Goal: Information Seeking & Learning: Learn about a topic

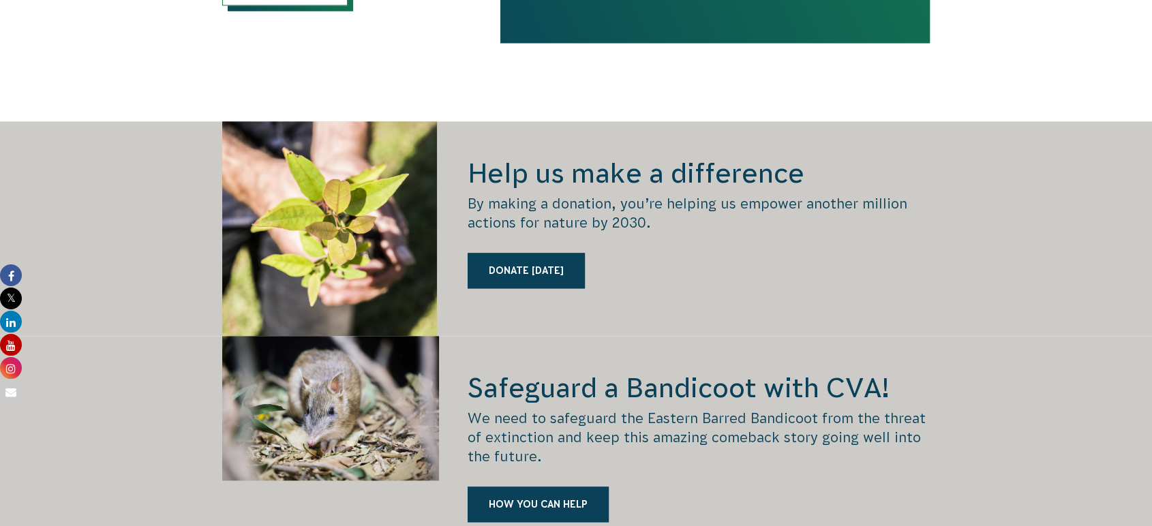
scroll to position [1969, 0]
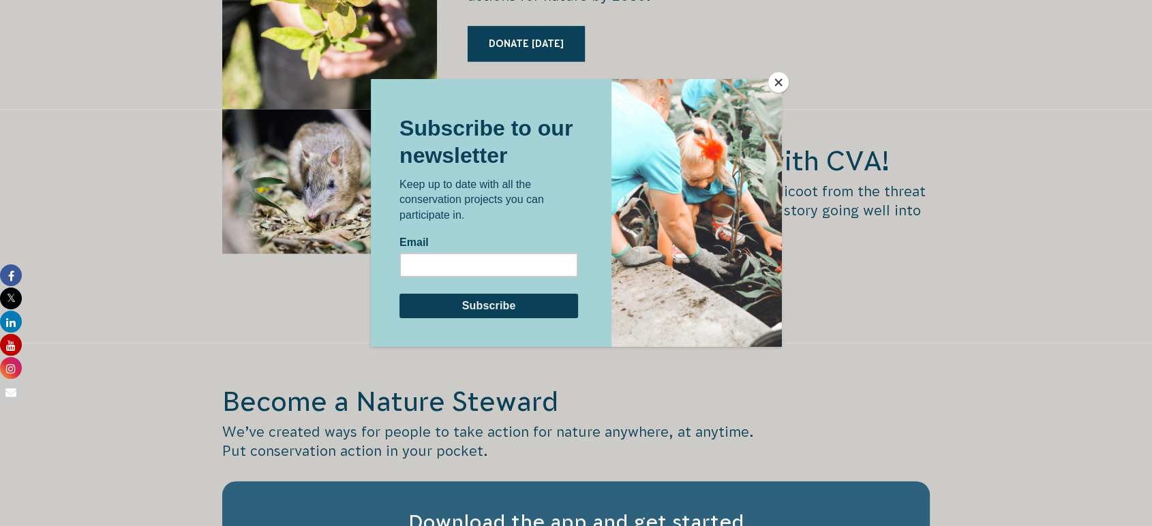
click at [776, 85] on button "Close" at bounding box center [778, 82] width 20 height 20
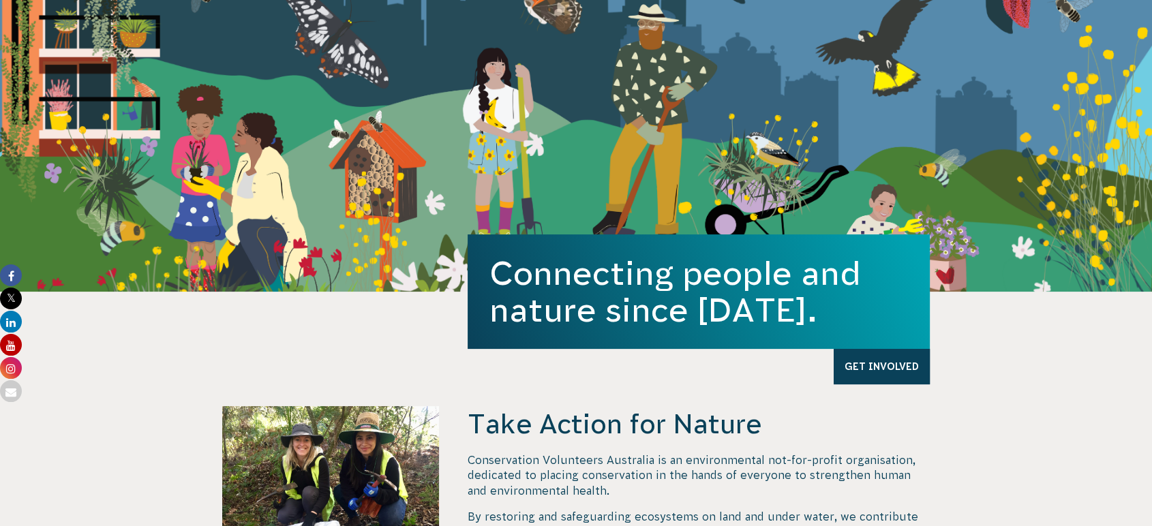
scroll to position [0, 0]
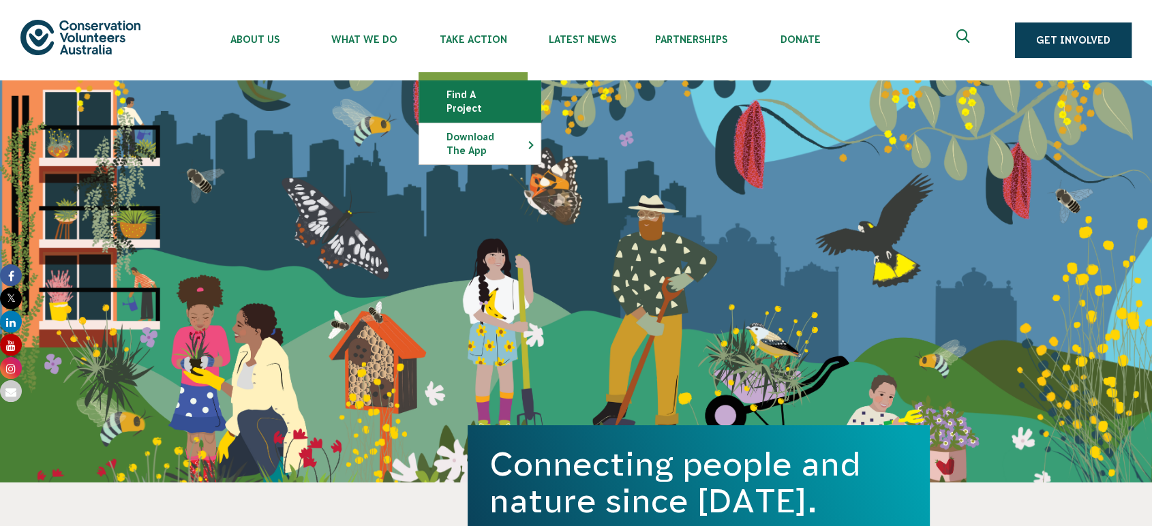
click at [447, 95] on link "Find a project" at bounding box center [479, 101] width 121 height 41
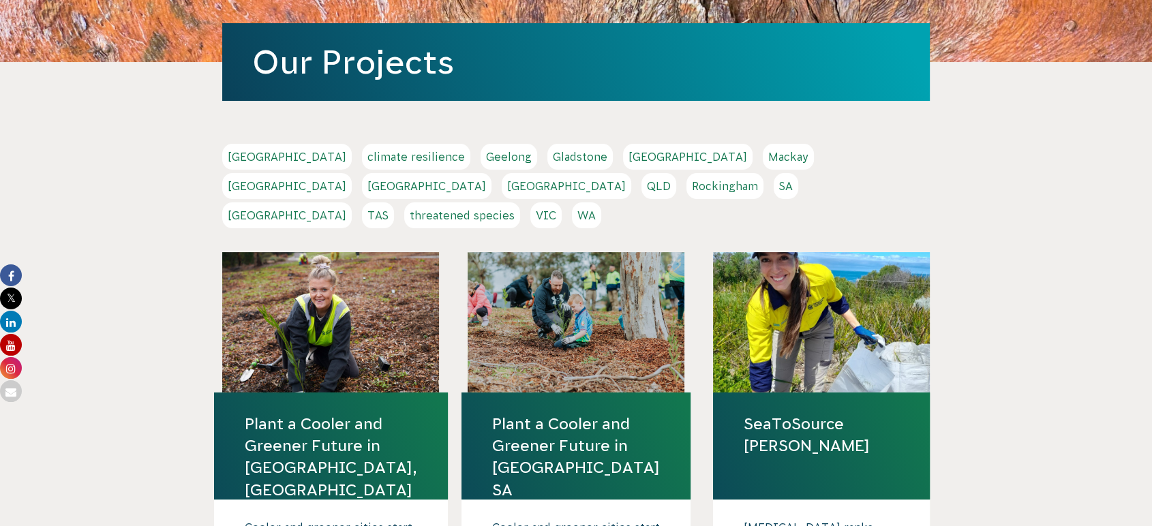
scroll to position [227, 0]
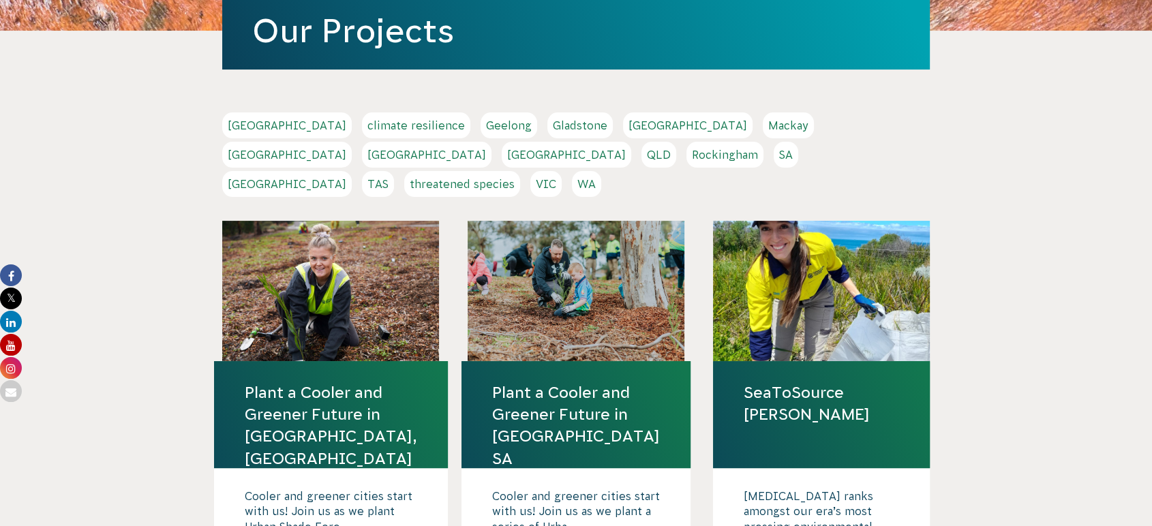
click at [601, 171] on link "WA" at bounding box center [586, 184] width 29 height 26
click at [394, 171] on link "TAS" at bounding box center [378, 184] width 32 height 26
click at [774, 157] on link "SA" at bounding box center [786, 155] width 25 height 26
click at [520, 171] on link "threatened species" at bounding box center [462, 184] width 116 height 26
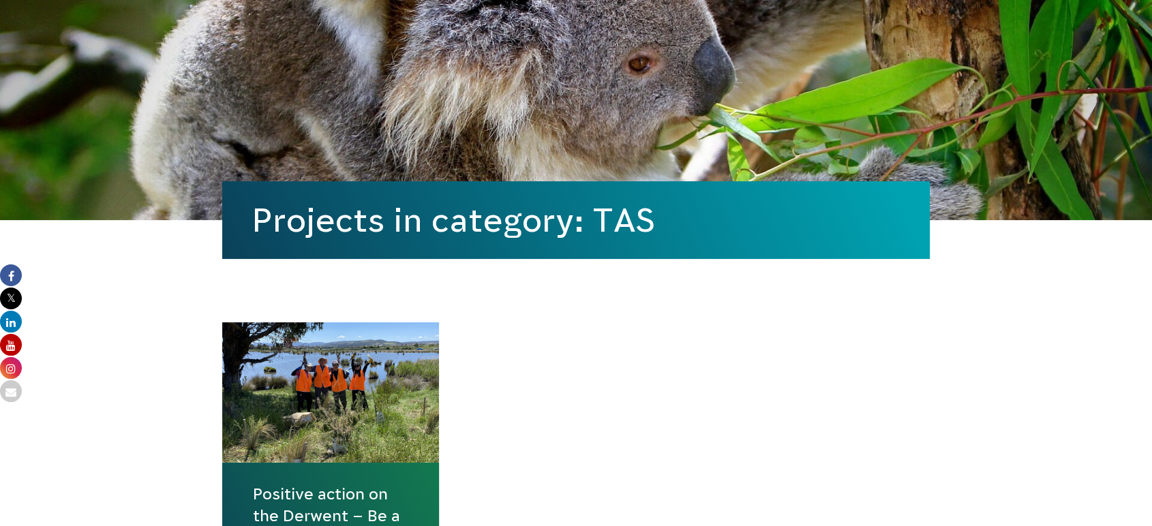
scroll to position [378, 0]
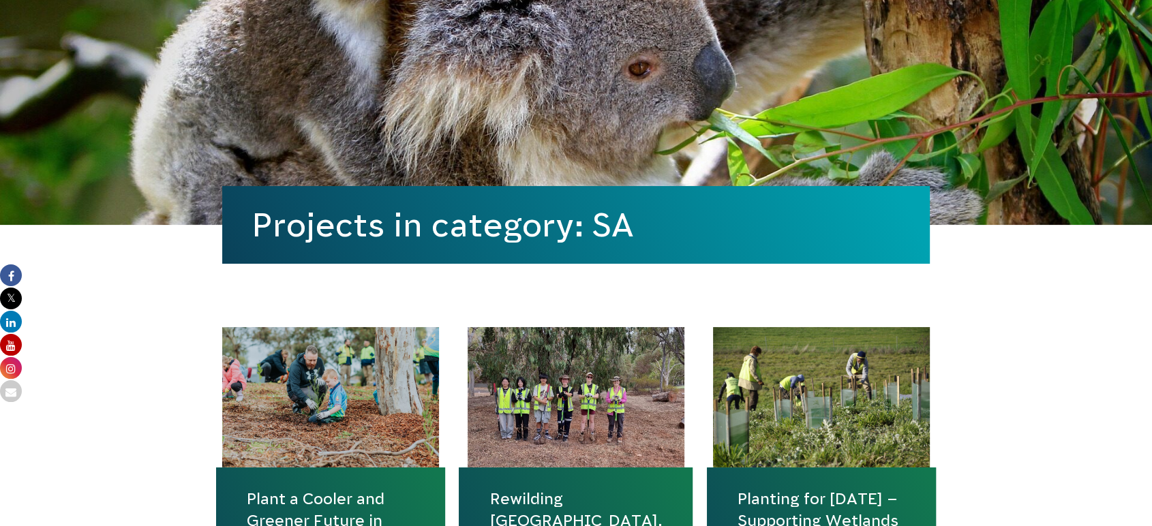
scroll to position [76, 0]
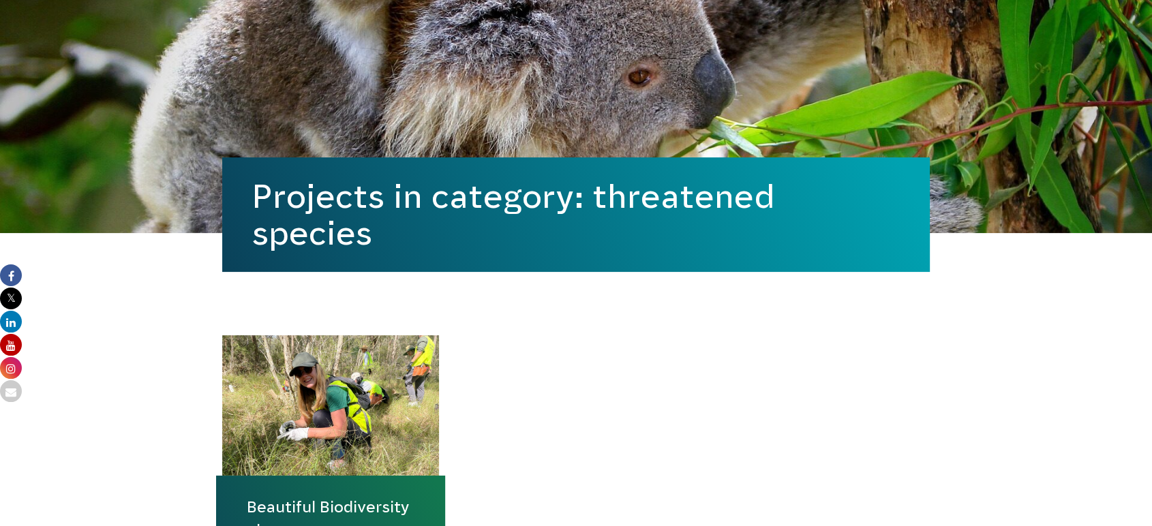
scroll to position [303, 0]
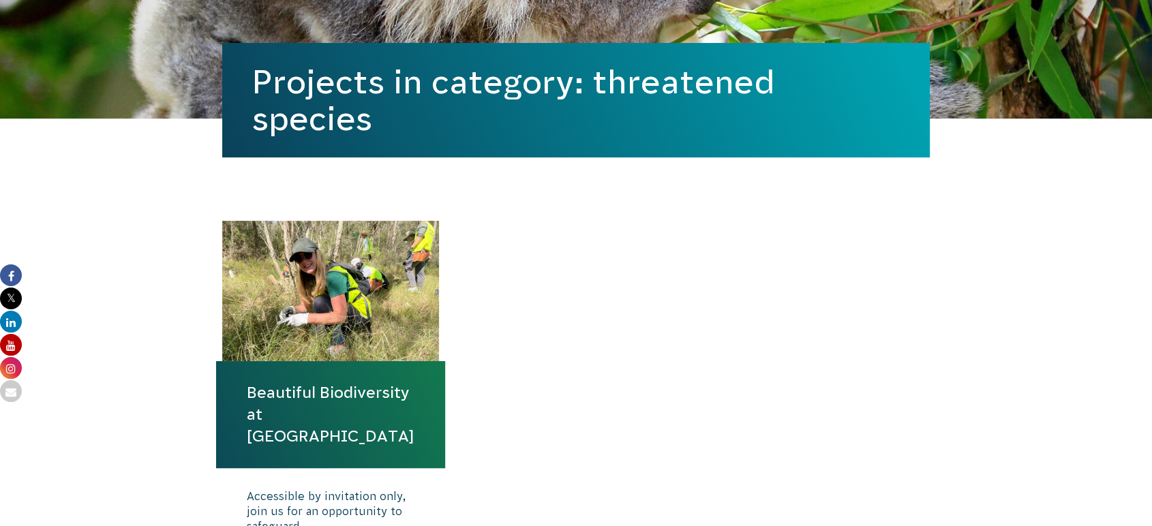
click at [280, 438] on link "Beautiful Biodiversity at [GEOGRAPHIC_DATA]" at bounding box center [331, 415] width 168 height 66
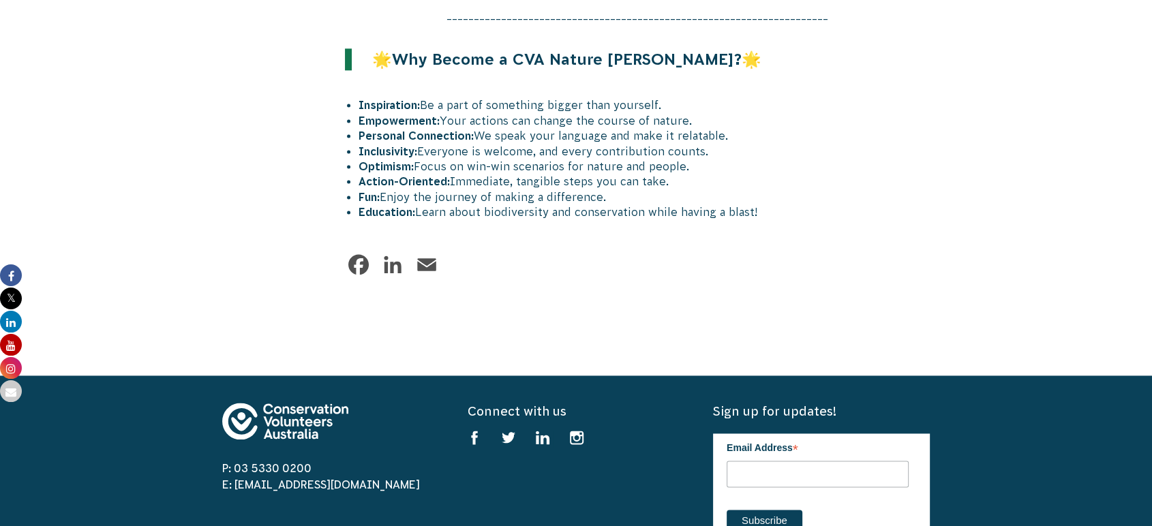
scroll to position [1742, 0]
